Goal: Task Accomplishment & Management: Manage account settings

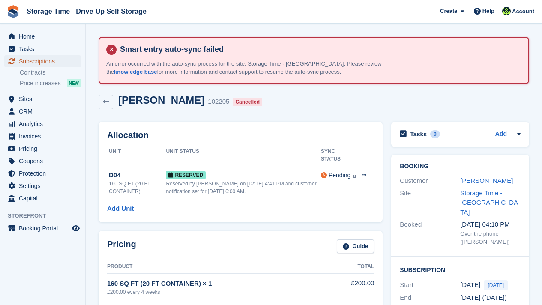
click at [41, 60] on span "Subscriptions" at bounding box center [44, 61] width 51 height 12
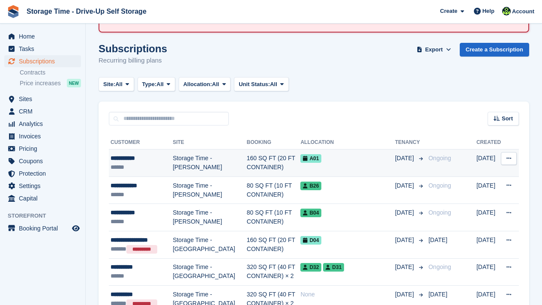
scroll to position [69, 0]
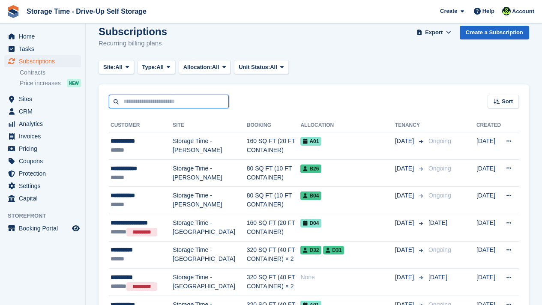
click at [198, 102] on input "text" at bounding box center [169, 102] width 120 height 14
type input "**********"
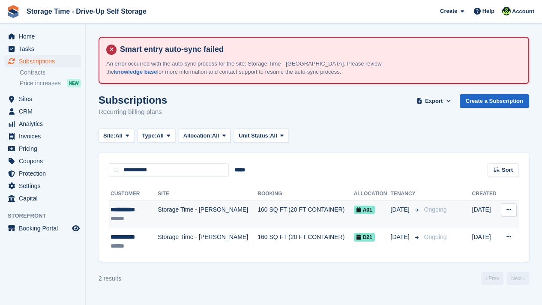
click at [258, 204] on td "160 SQ FT (20 FT CONTAINER)" at bounding box center [306, 214] width 96 height 27
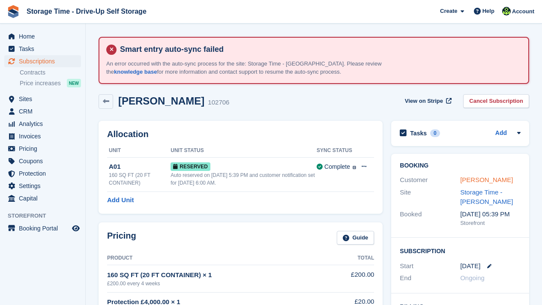
click at [474, 179] on link "[PERSON_NAME]" at bounding box center [486, 179] width 53 height 7
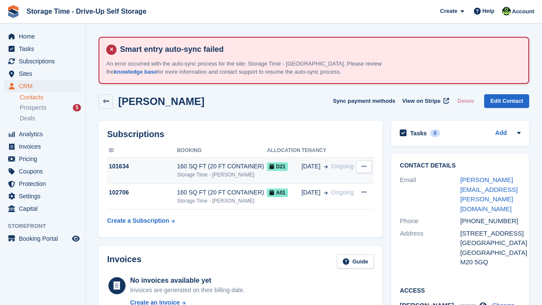
click at [240, 171] on div "160 SQ FT (20 FT CONTAINER)" at bounding box center [222, 166] width 90 height 9
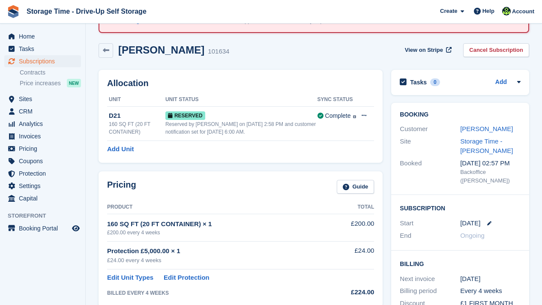
scroll to position [51, 0]
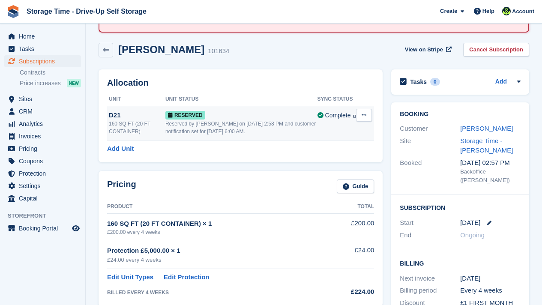
click at [246, 131] on div "Reserved by Zain Sarwar on 14th Aug, 2:58 PM and customer notification set for …" at bounding box center [241, 127] width 152 height 15
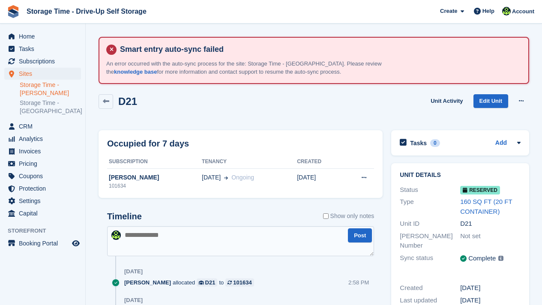
click at [44, 90] on link "Storage Time - [PERSON_NAME]" at bounding box center [50, 89] width 61 height 16
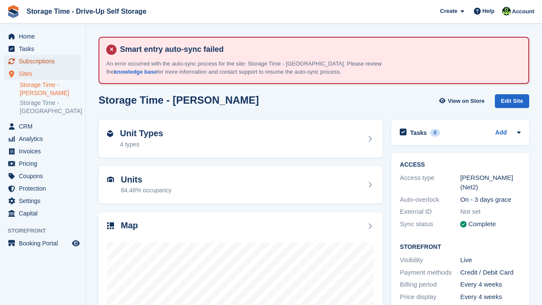
click at [24, 63] on span "Subscriptions" at bounding box center [44, 61] width 51 height 12
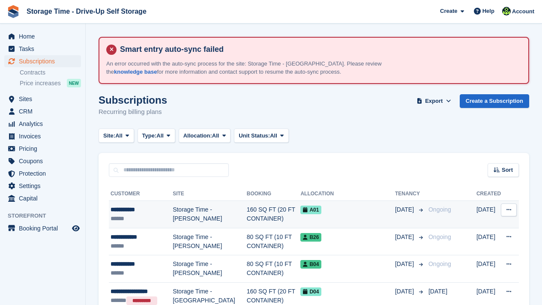
click at [411, 216] on td "[DATE]" at bounding box center [410, 214] width 30 height 27
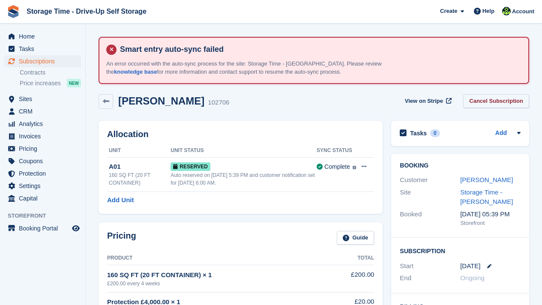
click at [509, 97] on link "Cancel Subscription" at bounding box center [496, 101] width 66 height 14
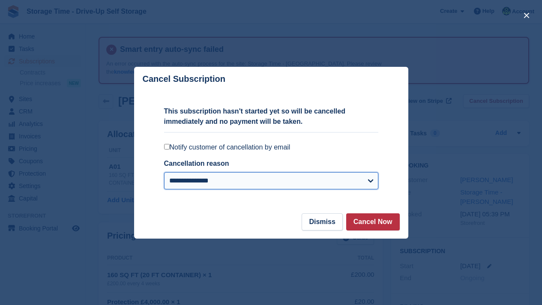
click at [269, 177] on select "**********" at bounding box center [271, 180] width 214 height 17
select select "**********"
click at [164, 172] on select "**********" at bounding box center [271, 180] width 214 height 17
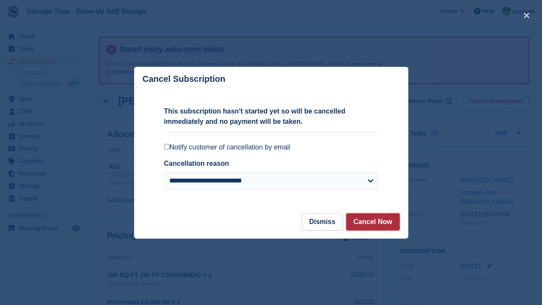
click at [387, 219] on button "Cancel Now" at bounding box center [373, 221] width 54 height 17
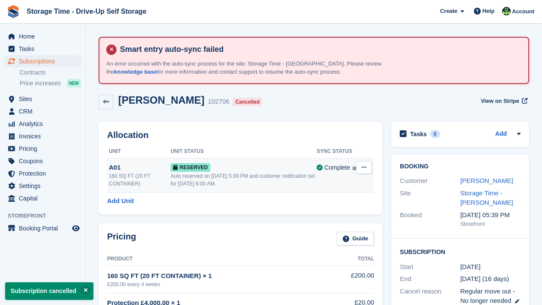
click at [369, 165] on button at bounding box center [364, 167] width 16 height 13
click at [336, 205] on p "Deallocate" at bounding box center [331, 202] width 75 height 11
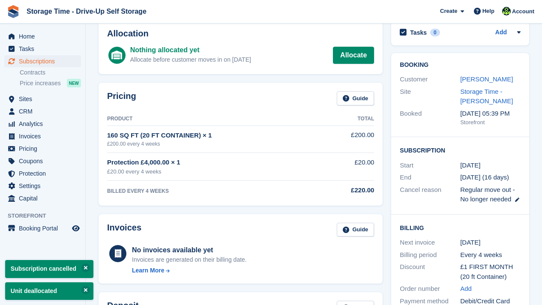
scroll to position [103, 0]
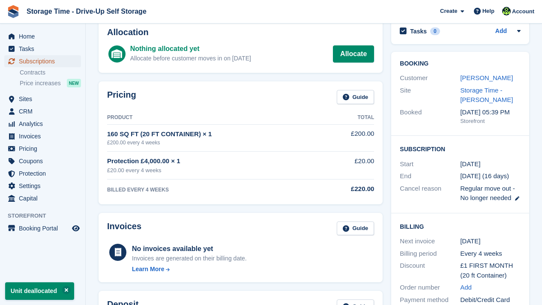
click at [25, 59] on span "Subscriptions" at bounding box center [44, 61] width 51 height 12
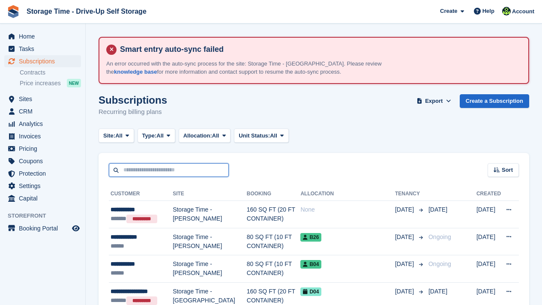
click at [154, 166] on input "text" at bounding box center [169, 170] width 120 height 14
type input "******"
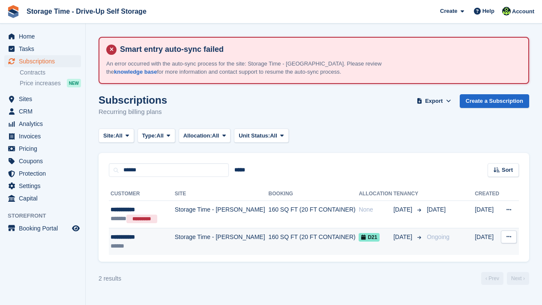
click at [222, 241] on td "Storage Time - [PERSON_NAME]" at bounding box center [222, 241] width 94 height 27
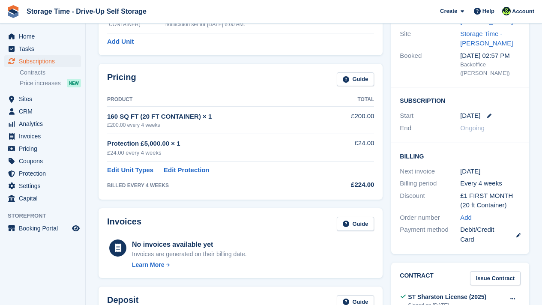
scroll to position [165, 0]
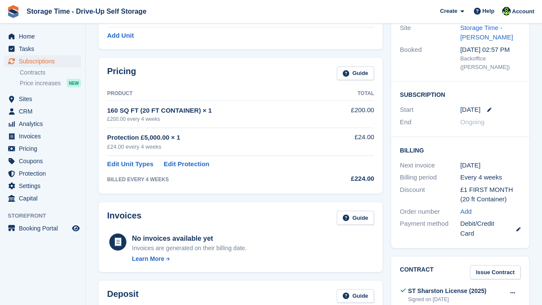
click at [146, 142] on div "Protection £5,000.00 × 1" at bounding box center [216, 138] width 219 height 10
click at [111, 152] on td "Protection £5,000.00 × 1 £24.00 every 4 weeks" at bounding box center [216, 142] width 219 height 28
drag, startPoint x: 109, startPoint y: 149, endPoint x: 197, endPoint y: 148, distance: 87.4
click at [197, 148] on div "£24.00 every 4 weeks" at bounding box center [216, 147] width 219 height 9
click at [353, 154] on td "£24.00" at bounding box center [350, 142] width 48 height 28
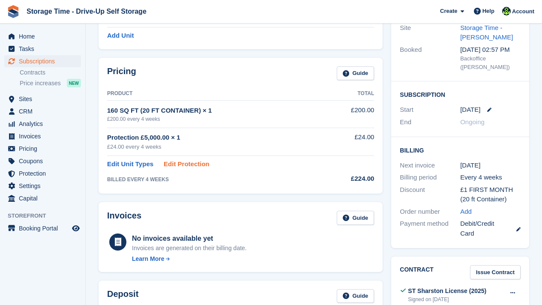
click at [191, 161] on link "Edit Protection" at bounding box center [187, 164] width 46 height 10
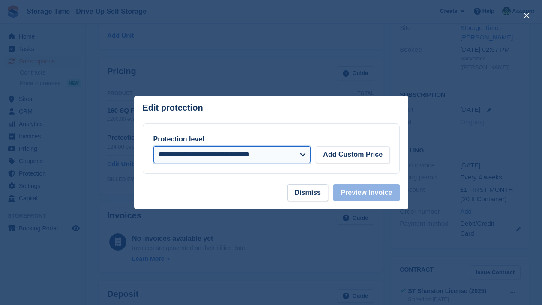
click at [205, 154] on select "**********" at bounding box center [232, 154] width 158 height 17
select select "*****"
click at [153, 146] on select "**********" at bounding box center [232, 154] width 158 height 17
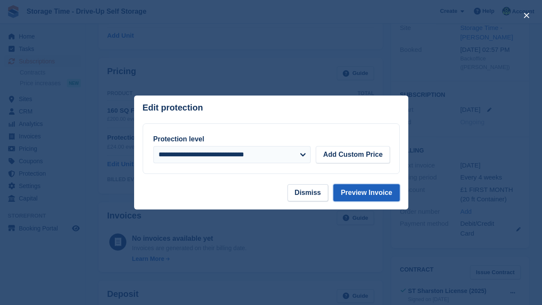
click at [352, 187] on button "Preview Invoice" at bounding box center [366, 192] width 66 height 17
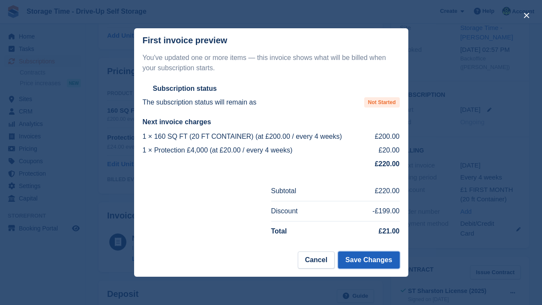
click at [371, 261] on button "Save Changes" at bounding box center [368, 260] width 61 height 17
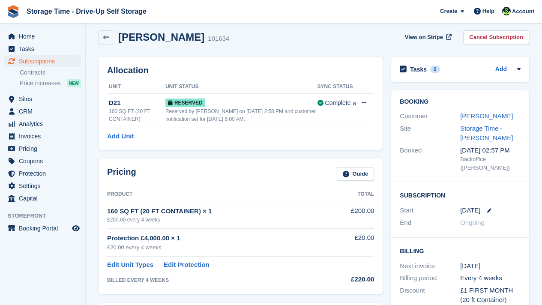
scroll to position [51, 0]
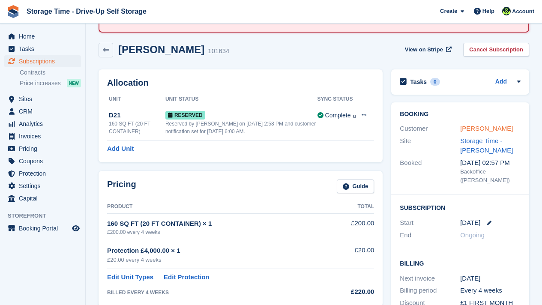
click at [470, 127] on link "[PERSON_NAME]" at bounding box center [486, 128] width 53 height 7
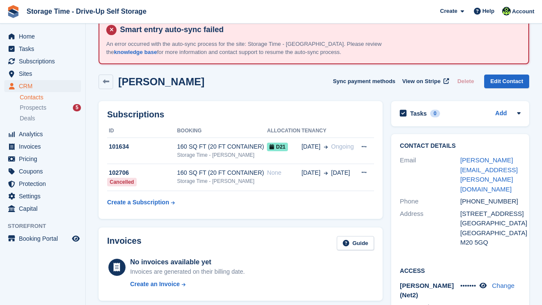
scroll to position [17, 0]
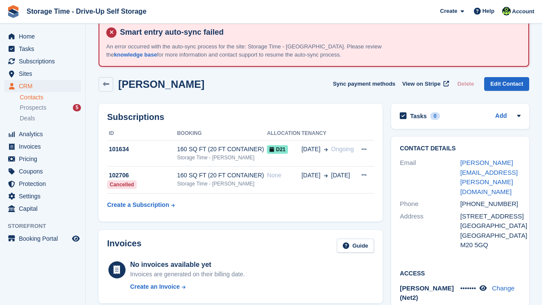
click at [315, 243] on div "Invoices Guide" at bounding box center [240, 248] width 267 height 19
click at [229, 157] on div "Storage Time - [PERSON_NAME]" at bounding box center [222, 158] width 90 height 8
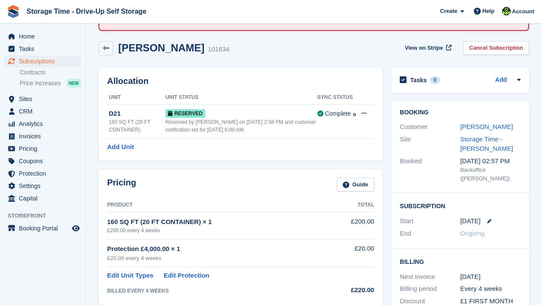
scroll to position [62, 0]
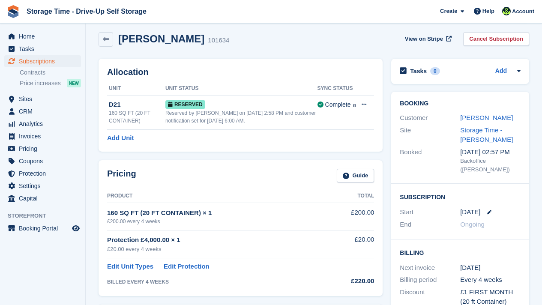
click at [483, 210] on link at bounding box center [485, 212] width 11 height 4
select select "*"
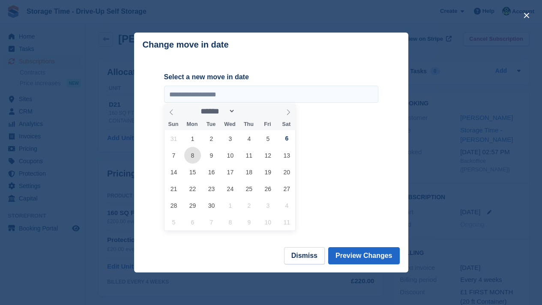
click at [196, 161] on span "8" at bounding box center [192, 155] width 17 height 17
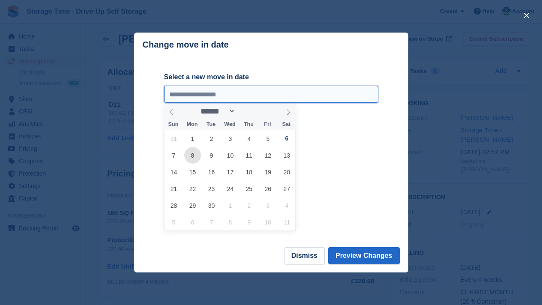
type input "**********"
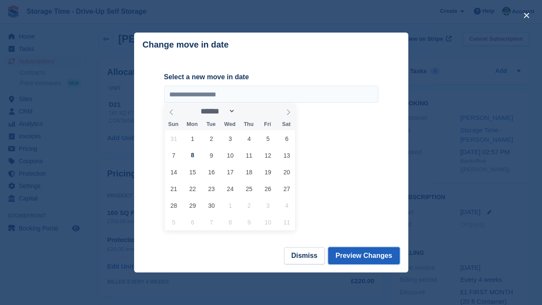
click at [365, 252] on button "Preview Changes" at bounding box center [364, 255] width 72 height 17
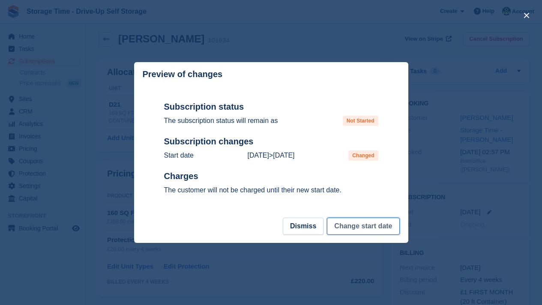
click at [353, 226] on button "Change start date" at bounding box center [363, 226] width 72 height 17
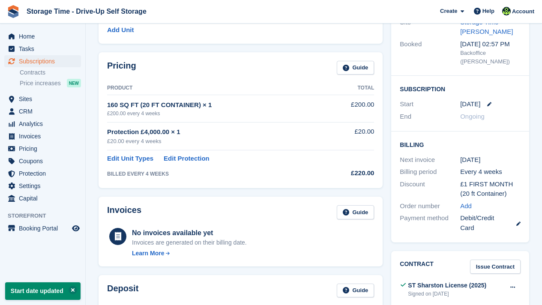
scroll to position [171, 0]
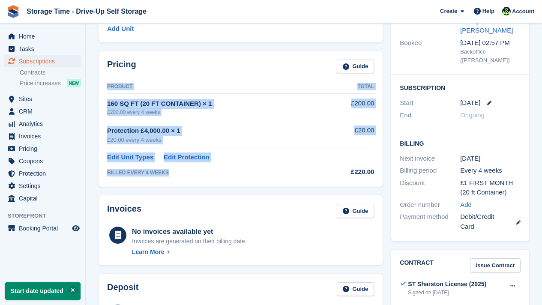
drag, startPoint x: 105, startPoint y: 171, endPoint x: 179, endPoint y: 172, distance: 74.6
click at [179, 172] on div "Pricing Guide Product Total 160 SQ FT (20 FT CONTAINER) × 1 £200.00 every 4 wee…" at bounding box center [241, 119] width 284 height 136
click at [179, 172] on div "BILLED EVERY 4 WEEKS" at bounding box center [216, 173] width 219 height 8
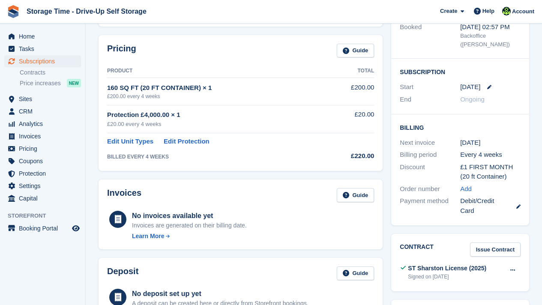
scroll to position [189, 0]
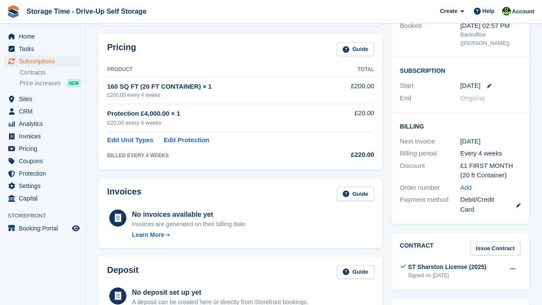
click at [272, 216] on div "No invoices available yet Invoices are generated on their billing date. Learn M…" at bounding box center [240, 224] width 267 height 32
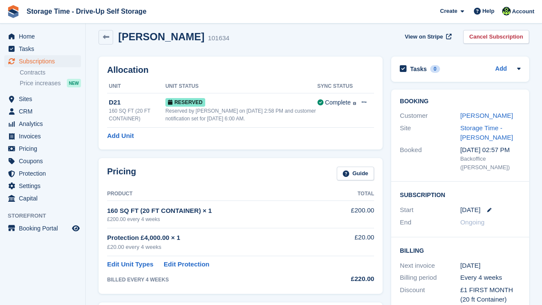
scroll to position [51, 0]
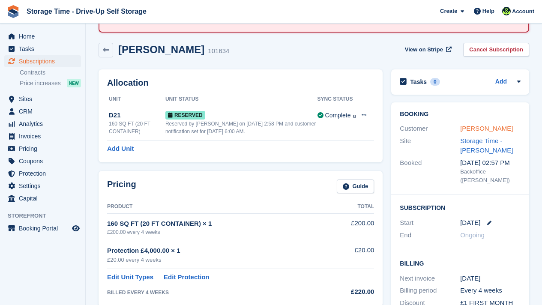
click at [474, 129] on link "[PERSON_NAME]" at bounding box center [486, 128] width 53 height 7
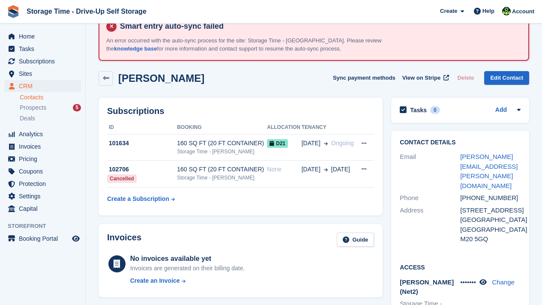
scroll to position [17, 0]
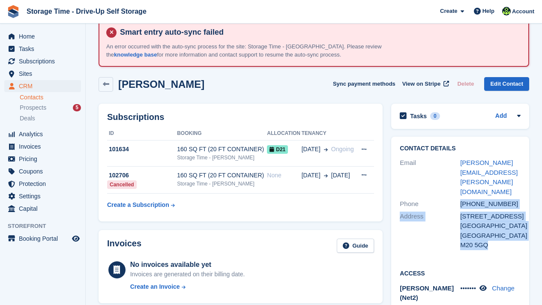
drag, startPoint x: 502, startPoint y: 236, endPoint x: 458, endPoint y: 185, distance: 68.1
click at [458, 185] on div "Contact Details Email [PERSON_NAME][EMAIL_ADDRESS][PERSON_NAME][DOMAIN_NAME] Ph…" at bounding box center [460, 198] width 138 height 123
copy div "[PHONE_NUMBER] Address [STREET_ADDRESS]"
